Goal: Browse casually

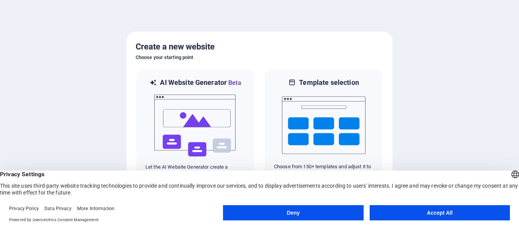
click at [413, 210] on button "Accept All" at bounding box center [440, 212] width 140 height 15
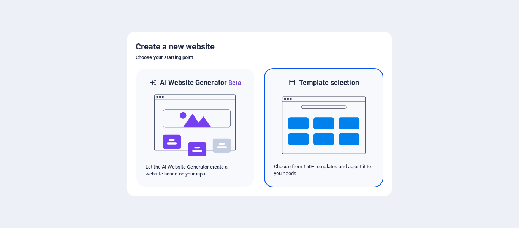
click at [328, 118] on img at bounding box center [324, 125] width 84 height 76
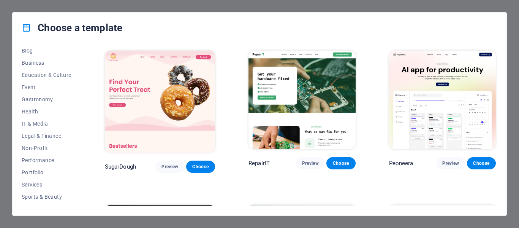
scroll to position [147, 0]
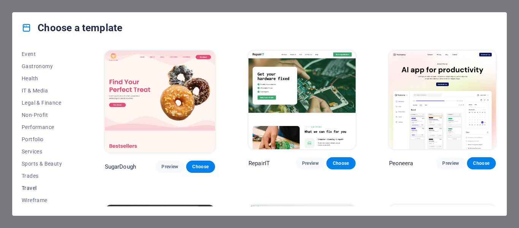
click at [38, 187] on span "Travel" at bounding box center [47, 188] width 50 height 6
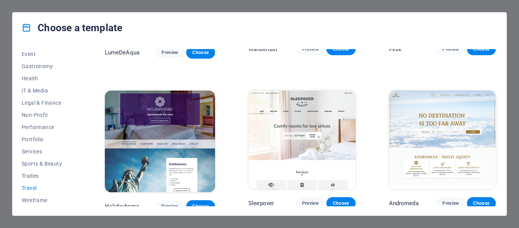
scroll to position [0, 0]
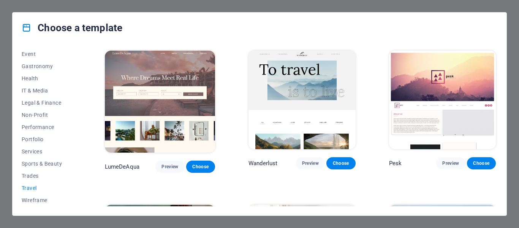
click at [117, 2] on div "Choose a template All Templates My Templates New Trending Landingpage Multipage…" at bounding box center [259, 114] width 519 height 228
drag, startPoint x: 115, startPoint y: 5, endPoint x: 30, endPoint y: 0, distance: 85.6
click at [112, 5] on div "Choose a template All Templates My Templates New Trending Landingpage Multipage…" at bounding box center [259, 114] width 519 height 228
